Goal: Information Seeking & Learning: Learn about a topic

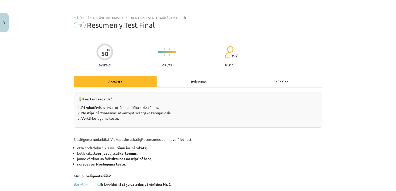
scroll to position [13, 0]
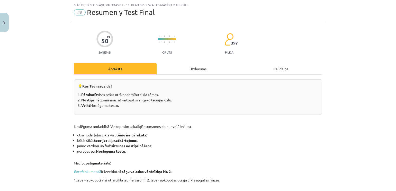
click at [272, 136] on li "otrā nodarbību cikla visu tēmu īss pārskats ;" at bounding box center [199, 134] width 245 height 5
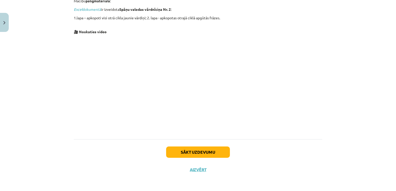
scroll to position [8, 0]
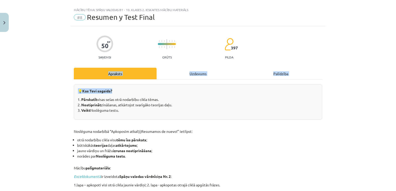
drag, startPoint x: 391, startPoint y: 54, endPoint x: 392, endPoint y: 80, distance: 25.7
click at [392, 80] on div "Mācību tēma: Spāņu valodas b1 - 10. klases 2. ieskaites mācību materiāls #8 Res…" at bounding box center [198, 95] width 396 height 191
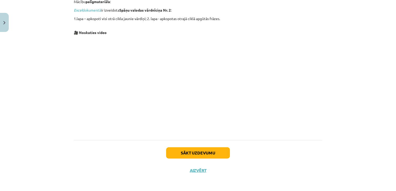
scroll to position [175, 0]
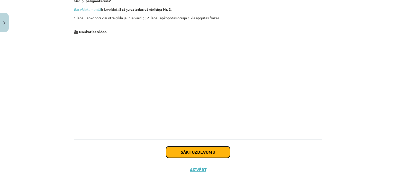
click at [212, 153] on button "Sākt uzdevumu" at bounding box center [198, 151] width 64 height 11
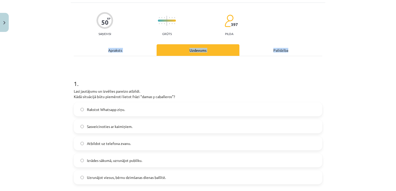
scroll to position [13, 0]
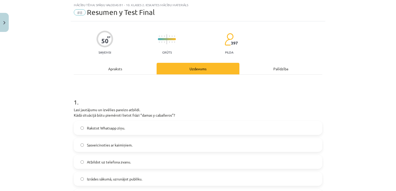
click at [227, 123] on label "Rakstot Whatsapp ziņu." at bounding box center [197, 127] width 247 height 13
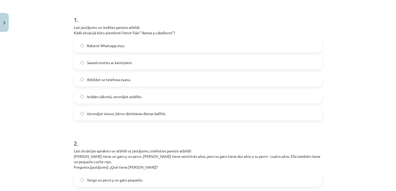
scroll to position [92, 0]
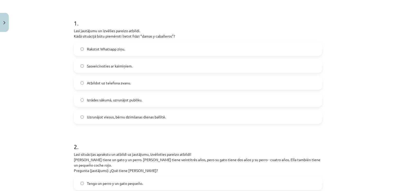
click at [234, 114] on label "Uzrunājot viesus, bērnu dzimšanas dienas ballītē." at bounding box center [197, 116] width 247 height 13
click at [209, 98] on label "Izrādes sākumā, uzrunājot publiku." at bounding box center [197, 99] width 247 height 13
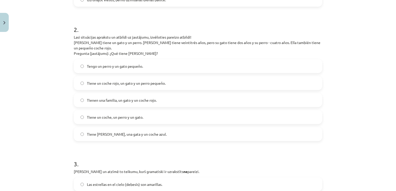
scroll to position [202, 0]
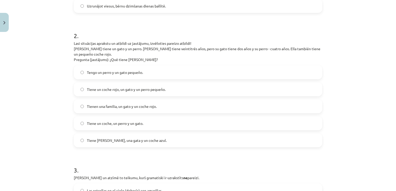
click at [152, 119] on label "Tiene un coche, un perro y un gato." at bounding box center [197, 123] width 247 height 13
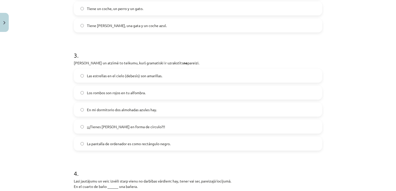
scroll to position [305, 0]
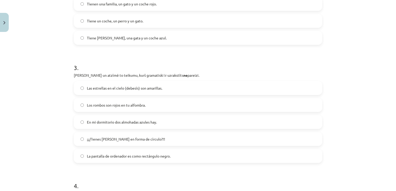
click at [184, 85] on label "Las estrellas en el cielo (debesīs) son amarillas." at bounding box center [197, 87] width 247 height 13
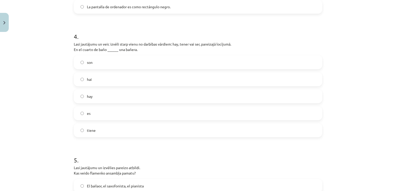
scroll to position [444, 0]
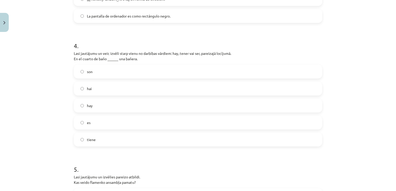
click at [96, 102] on label "hay" at bounding box center [197, 105] width 247 height 13
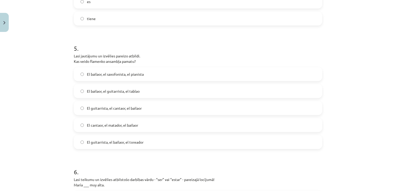
scroll to position [582, 0]
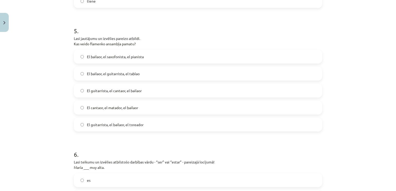
click at [167, 50] on label "El bailaor, el saxofonista, el pianista" at bounding box center [197, 56] width 247 height 13
click at [158, 101] on label "El cantaor, el matador, el bailaor" at bounding box center [197, 107] width 247 height 13
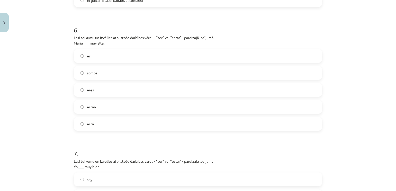
scroll to position [707, 0]
click at [245, 83] on label "eres" at bounding box center [197, 89] width 247 height 13
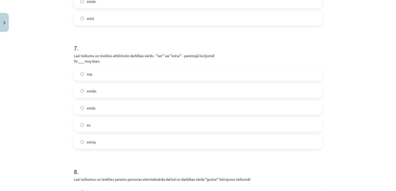
scroll to position [804, 0]
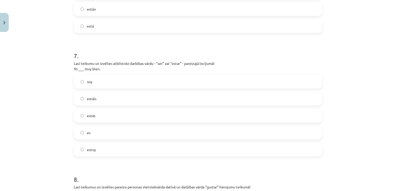
click at [152, 75] on label "soy" at bounding box center [197, 81] width 247 height 13
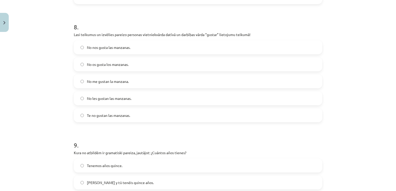
scroll to position [955, 0]
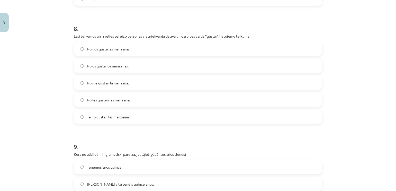
click at [134, 114] on label "Te no gustan las manzanas." at bounding box center [197, 116] width 247 height 13
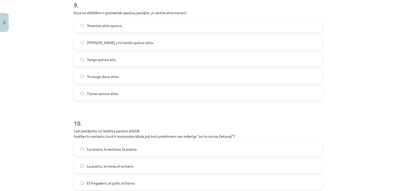
scroll to position [1088, 0]
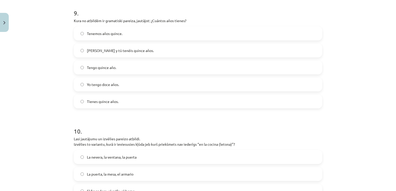
click at [143, 78] on label "Yo tengo doce años." at bounding box center [197, 84] width 247 height 13
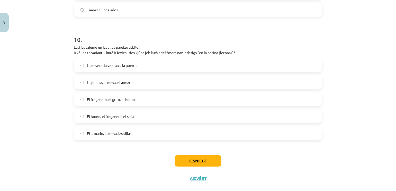
scroll to position [1178, 0]
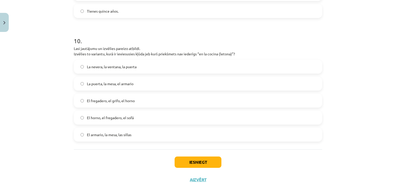
click at [136, 77] on label "La puerta, la mesa, el armario" at bounding box center [197, 83] width 247 height 13
click at [199, 159] on button "Iesniegt" at bounding box center [197, 161] width 47 height 11
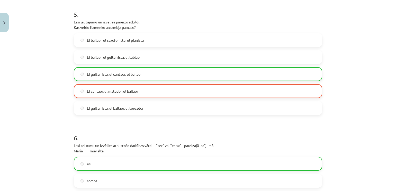
scroll to position [597, 0]
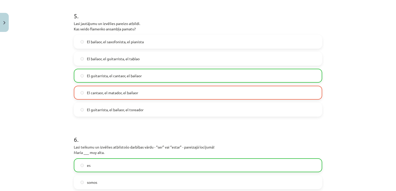
drag, startPoint x: 391, startPoint y: 86, endPoint x: 392, endPoint y: 80, distance: 6.4
click at [392, 80] on div "Mācību tēma: Spāņu valodas b1 - 10. klases 2. ieskaites mācību materiāls #8 Res…" at bounding box center [198, 95] width 396 height 191
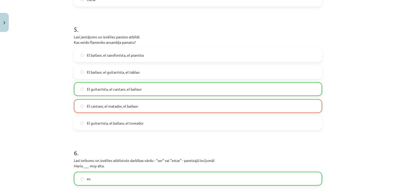
scroll to position [473, 0]
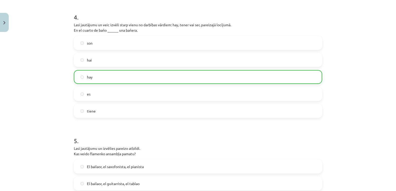
click at [385, 11] on div "Mācību tēma: Spāņu valodas b1 - 10. klases 2. ieskaites mācību materiāls #8 Res…" at bounding box center [198, 95] width 396 height 191
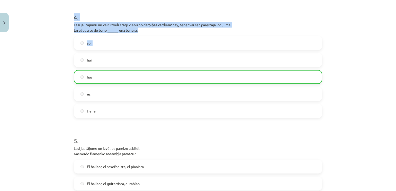
drag, startPoint x: 385, startPoint y: 11, endPoint x: 388, endPoint y: 16, distance: 6.6
click at [388, 16] on div "Mācību tēma: Spāņu valodas b1 - 10. klases 2. ieskaites mācību materiāls #8 Res…" at bounding box center [198, 95] width 396 height 191
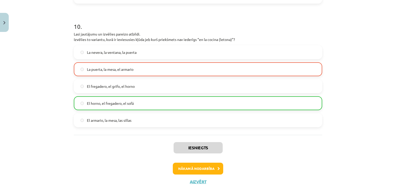
scroll to position [1199, 0]
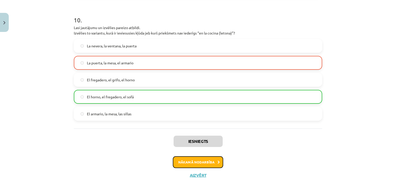
click at [203, 156] on button "Nākamā nodarbība" at bounding box center [198, 162] width 50 height 12
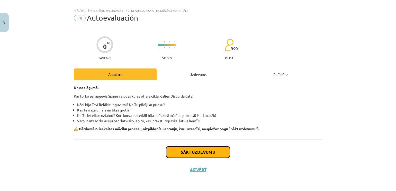
click at [203, 156] on button "Sākt uzdevumu" at bounding box center [198, 151] width 64 height 11
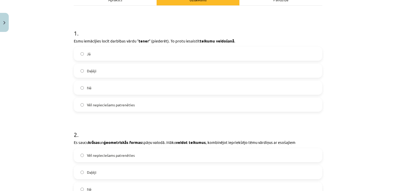
scroll to position [73, 0]
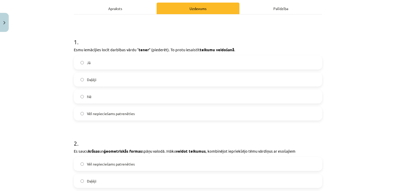
click at [131, 117] on label "Vēl nepieciešams patrenēties" at bounding box center [197, 113] width 247 height 13
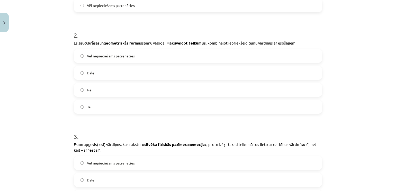
scroll to position [178, 0]
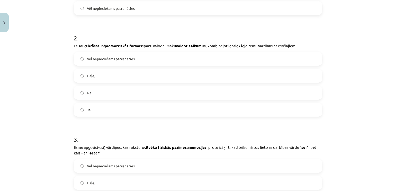
click at [136, 72] on label "Daļēji" at bounding box center [197, 75] width 247 height 13
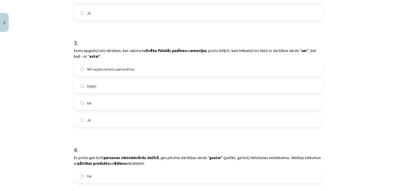
scroll to position [271, 0]
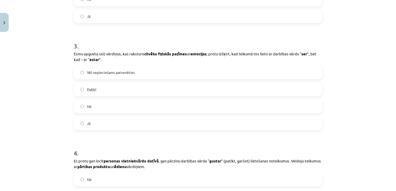
click at [120, 128] on label "Jā" at bounding box center [197, 123] width 247 height 13
click at [187, 68] on label "Vēl nepieciešams patrenēties" at bounding box center [197, 72] width 247 height 13
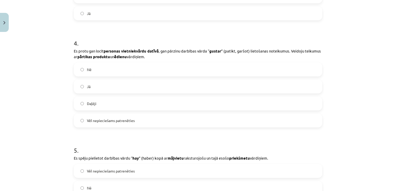
scroll to position [395, 0]
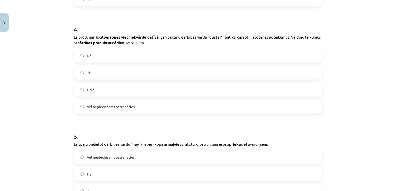
click at [123, 73] on label "Jā" at bounding box center [197, 72] width 247 height 13
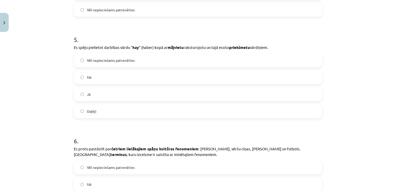
scroll to position [494, 0]
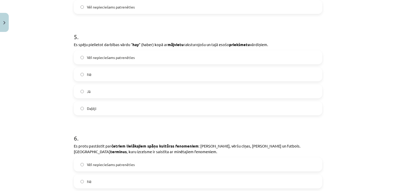
click at [217, 61] on label "Vēl nepieciešams patrenēties" at bounding box center [197, 57] width 247 height 13
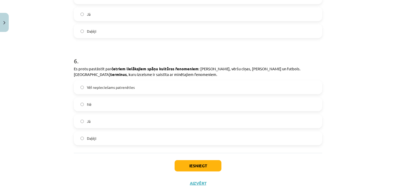
scroll to position [585, 0]
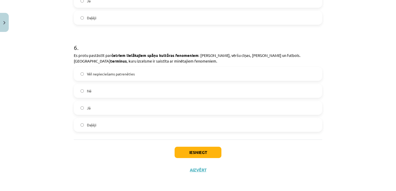
click at [184, 105] on label "Jā" at bounding box center [197, 107] width 247 height 13
click at [194, 156] on button "Iesniegt" at bounding box center [197, 151] width 47 height 11
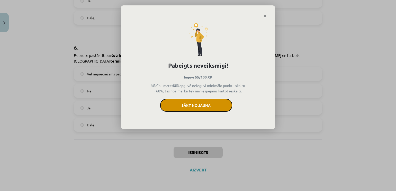
click at [206, 105] on button "Sākt no jauna" at bounding box center [196, 105] width 72 height 13
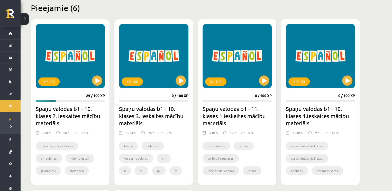
scroll to position [126, 0]
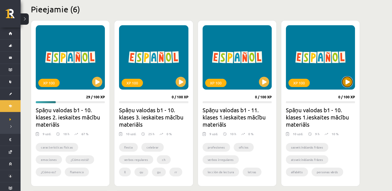
click at [350, 82] on button at bounding box center [347, 82] width 10 height 10
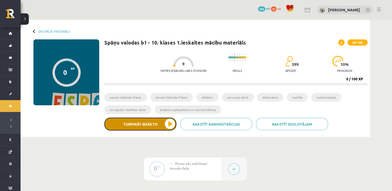
click at [169, 123] on button "Turpināt iesākto" at bounding box center [140, 123] width 72 height 13
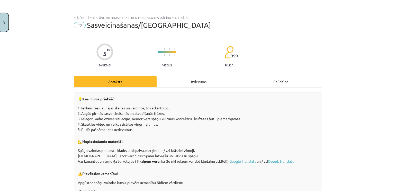
click at [0, 25] on button "Close" at bounding box center [4, 22] width 9 height 19
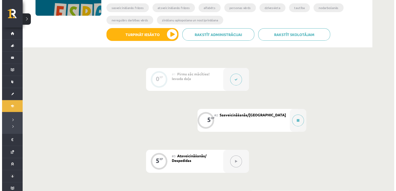
scroll to position [86, 0]
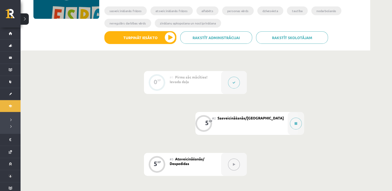
click at [233, 83] on icon at bounding box center [233, 82] width 3 height 3
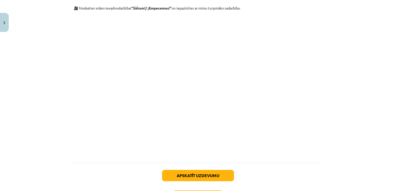
scroll to position [438, 0]
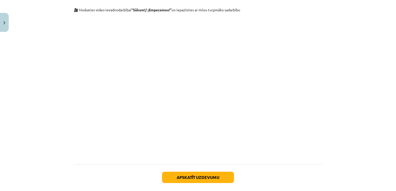
click at [51, 125] on div "Mācību tēma: Spāņu valodas b1 - 10. klases 1.ieskaites mācību materiāls #1 Pirm…" at bounding box center [198, 95] width 396 height 191
click at [182, 181] on button "Apskatīt uzdevumu" at bounding box center [198, 176] width 72 height 11
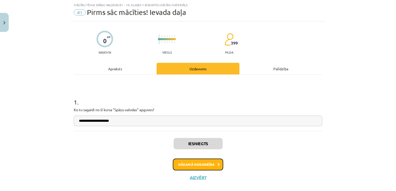
click at [193, 166] on button "Nākamā nodarbība" at bounding box center [198, 164] width 50 height 12
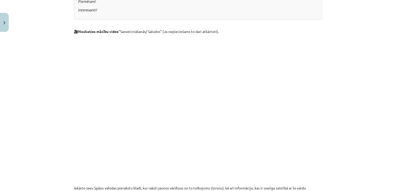
scroll to position [208, 0]
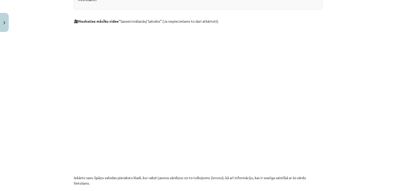
click at [357, 105] on div "Mācību tēma: Spāņu valodas b1 - 10. klases 1.ieskaites mācību materiāls #2 Sasv…" at bounding box center [198, 95] width 396 height 191
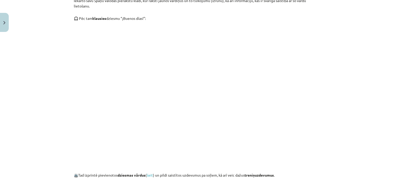
scroll to position [386, 0]
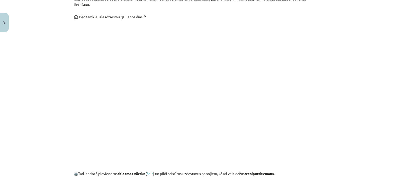
drag, startPoint x: 391, startPoint y: 116, endPoint x: 392, endPoint y: 106, distance: 10.9
click at [392, 106] on div "Mācību tēma: Spāņu valodas b1 - 10. klases 1.ieskaites mācību materiāls #2 Sasv…" at bounding box center [198, 95] width 396 height 191
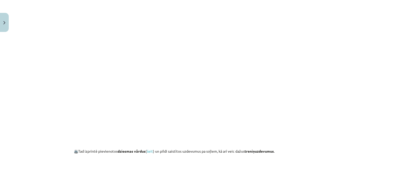
scroll to position [411, 0]
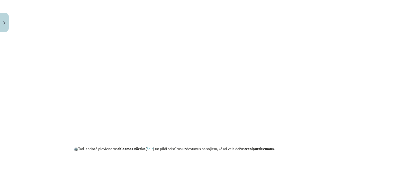
click at [151, 148] on link "šeit" at bounding box center [150, 148] width 6 height 5
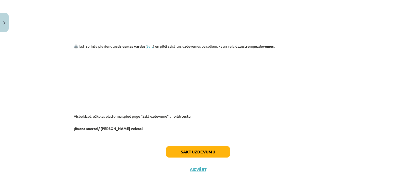
scroll to position [514, 0]
click at [194, 152] on button "Sākt uzdevumu" at bounding box center [198, 151] width 64 height 11
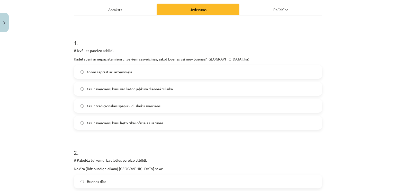
scroll to position [71, 0]
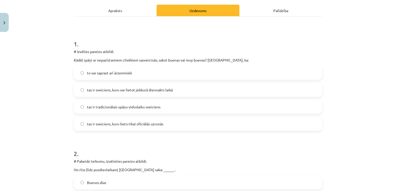
click at [243, 85] on label "tas ir sveiciens, kuru var lietot jebkurā diennakts laikā" at bounding box center [197, 89] width 247 height 13
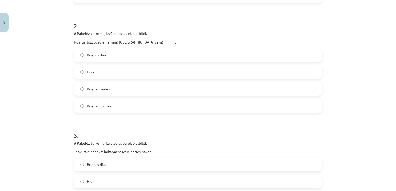
scroll to position [197, 0]
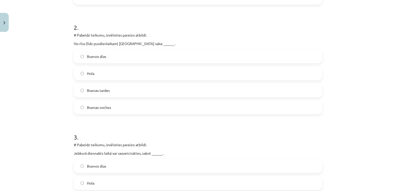
click at [137, 54] on label "Buenos días" at bounding box center [197, 56] width 247 height 13
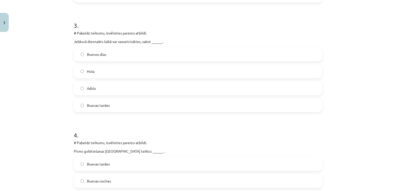
scroll to position [311, 0]
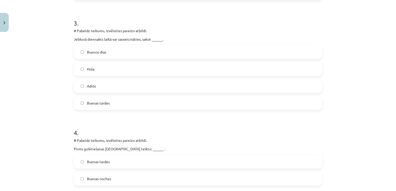
click at [131, 104] on label "Buenas tardes" at bounding box center [197, 102] width 247 height 13
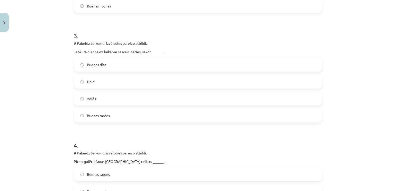
scroll to position [300, 0]
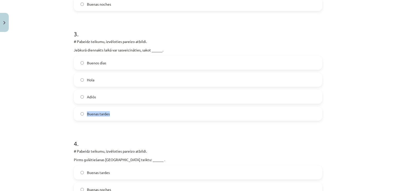
drag, startPoint x: 391, startPoint y: 95, endPoint x: 392, endPoint y: 116, distance: 21.3
click at [392, 116] on div "Mācību tēma: Spāņu valodas b1 - 10. klases 1.ieskaites mācību materiāls #2 Sasv…" at bounding box center [198, 95] width 396 height 191
click at [369, 124] on div "Mācību tēma: Spāņu valodas b1 - 10. klases 1.ieskaites mācību materiāls #2 Sasv…" at bounding box center [198, 95] width 396 height 191
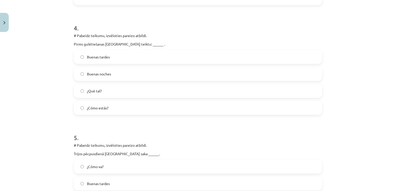
scroll to position [417, 0]
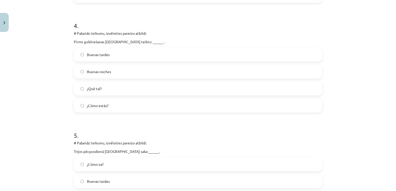
click at [174, 61] on div "Buenas tardes Buenas noches ¿Qué tal? ¿Cómo estás?" at bounding box center [198, 80] width 248 height 65
click at [175, 72] on label "Buenas noches" at bounding box center [197, 71] width 247 height 13
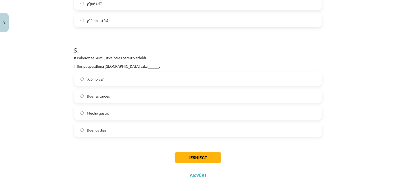
scroll to position [507, 0]
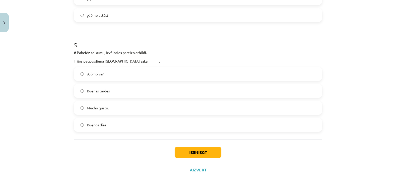
click at [135, 92] on label "Buenas tardes" at bounding box center [197, 90] width 247 height 13
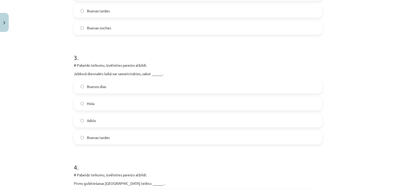
scroll to position [275, 0]
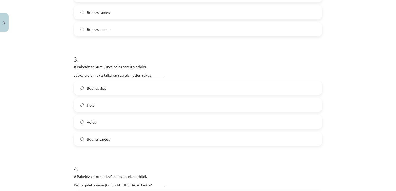
click at [127, 101] on label "Hola" at bounding box center [197, 104] width 247 height 13
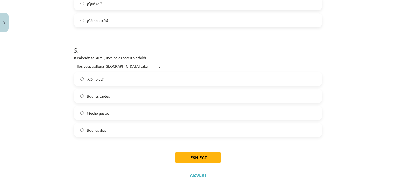
scroll to position [507, 0]
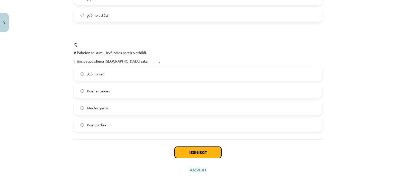
click at [209, 155] on button "Iesniegt" at bounding box center [197, 151] width 47 height 11
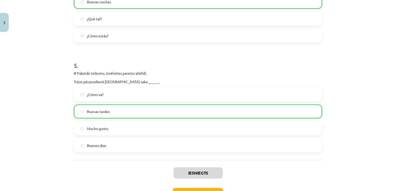
scroll to position [496, 0]
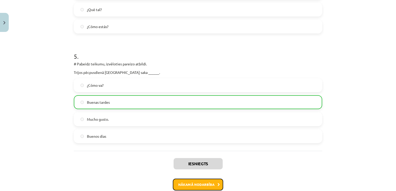
click at [198, 181] on button "Nākamā nodarbība" at bounding box center [198, 184] width 50 height 12
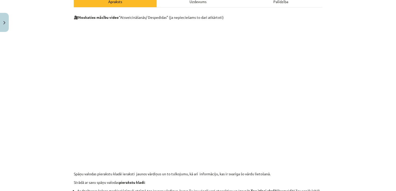
scroll to position [82, 0]
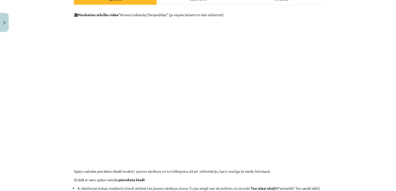
drag, startPoint x: 389, startPoint y: 34, endPoint x: 390, endPoint y: 40, distance: 5.2
click at [390, 40] on div "Mācību tēma: Spāņu valodas b1 - 10. klases 1.ieskaites mācību materiāls #3 Atsv…" at bounding box center [198, 95] width 396 height 191
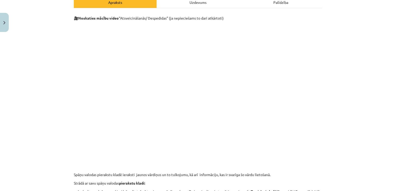
scroll to position [78, 0]
